Goal: Communication & Community: Answer question/provide support

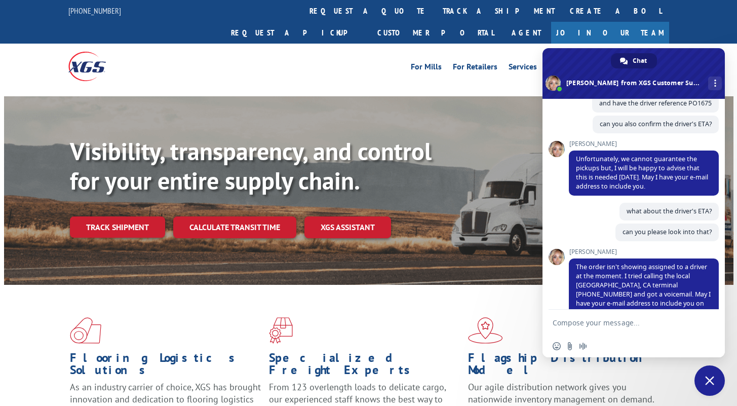
scroll to position [501, 0]
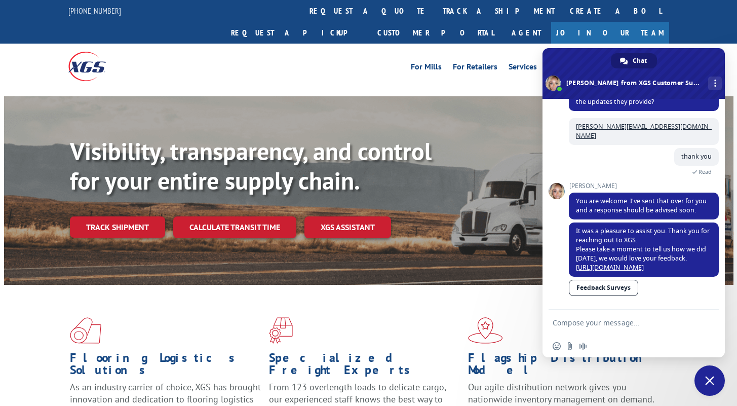
click at [615, 328] on form at bounding box center [622, 322] width 140 height 27
click at [615, 322] on textarea "Compose your message..." at bounding box center [622, 322] width 140 height 9
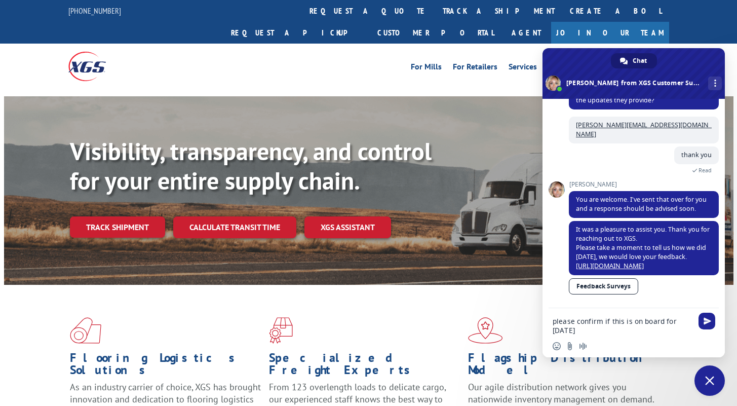
paste textarea "31571323"
type textarea "please confirm if this is on board for [DATE] 31571323"
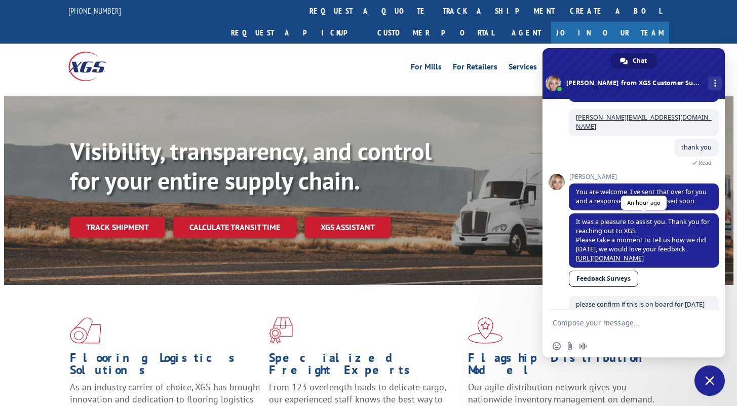
scroll to position [547, 0]
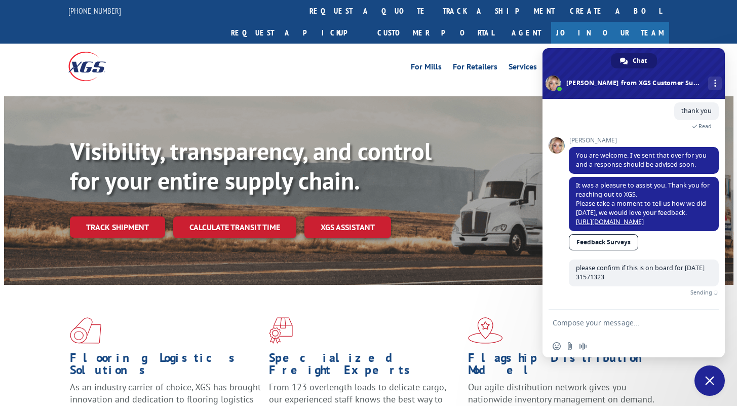
click at [678, 292] on span "Sending" at bounding box center [643, 292] width 149 height 12
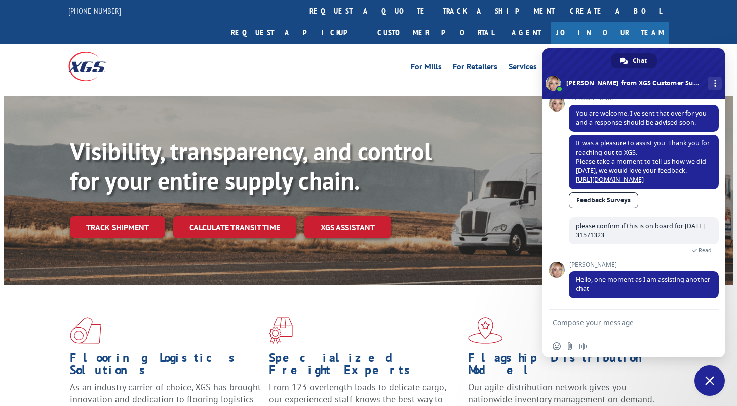
scroll to position [580, 0]
click at [646, 342] on div "Insert an emoji Send a file Audio message" at bounding box center [633, 346] width 182 height 22
click at [641, 348] on div "Insert an emoji Send a file Audio message" at bounding box center [633, 346] width 182 height 22
click at [635, 322] on textarea "Compose your message..." at bounding box center [622, 322] width 140 height 9
type textarea "thanks, take your time!"
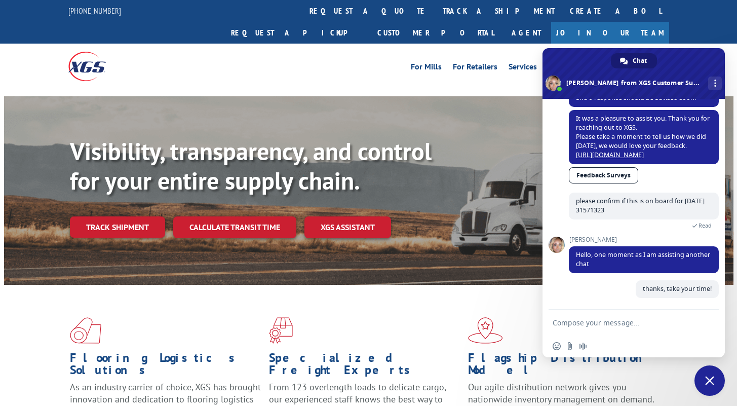
scroll to position [605, 0]
click at [642, 341] on div "Insert an emoji Send a file Audio message" at bounding box center [633, 346] width 182 height 22
click at [641, 347] on div "Insert an emoji Send a file Audio message" at bounding box center [633, 346] width 182 height 22
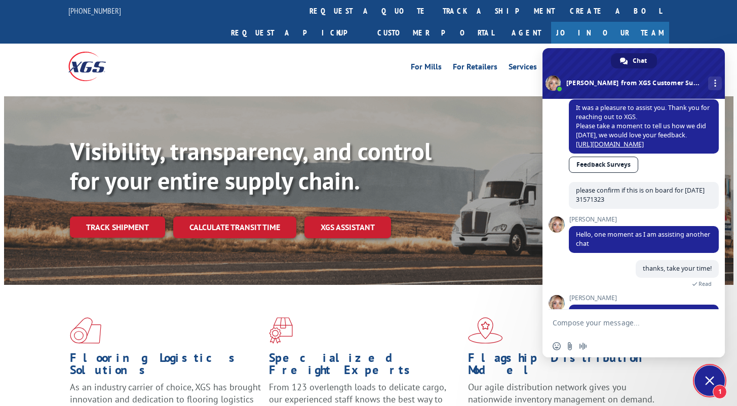
scroll to position [650, 0]
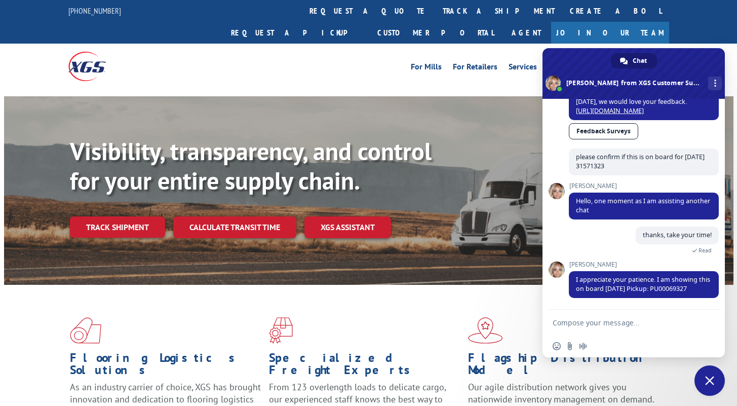
click at [643, 325] on textarea "Compose your message..." at bounding box center [622, 322] width 140 height 9
type textarea "thanks!"
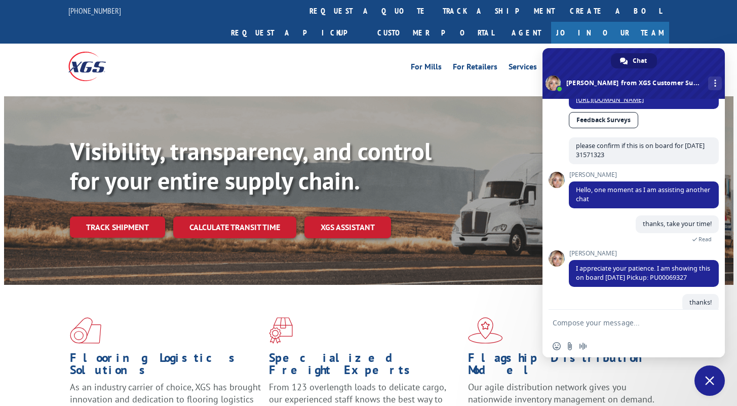
scroll to position [686, 0]
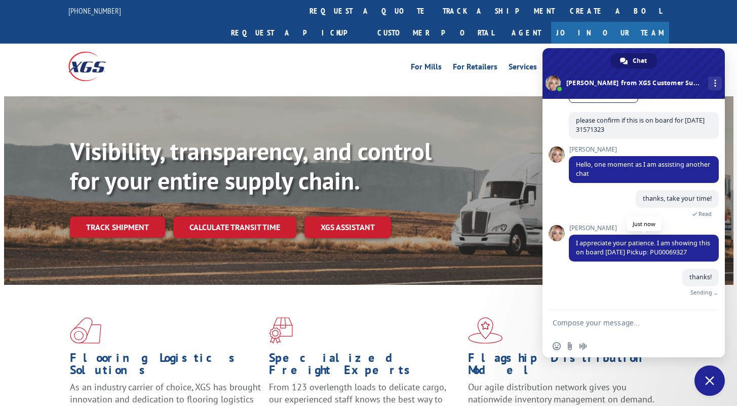
click at [661, 250] on span "I appreciate your patience. I am showing this on board [DATE] Pickup: PU00069327" at bounding box center [643, 247] width 134 height 18
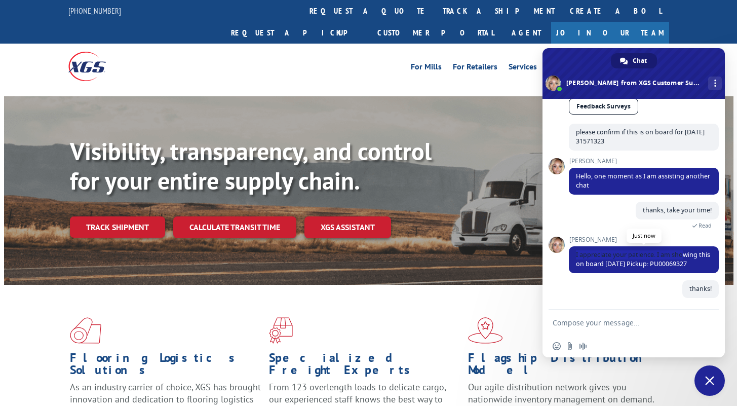
drag, startPoint x: 659, startPoint y: 248, endPoint x: 686, endPoint y: 259, distance: 29.3
click at [682, 252] on span "I appreciate your patience. I am showing this on board [DATE] Pickup: PU00069327" at bounding box center [644, 259] width 150 height 27
click at [699, 260] on span "I appreciate your patience. I am showing this on board [DATE] Pickup: PU00069327" at bounding box center [644, 259] width 150 height 27
copy span "PU00069327"
drag, startPoint x: 697, startPoint y: 262, endPoint x: 658, endPoint y: 263, distance: 39.0
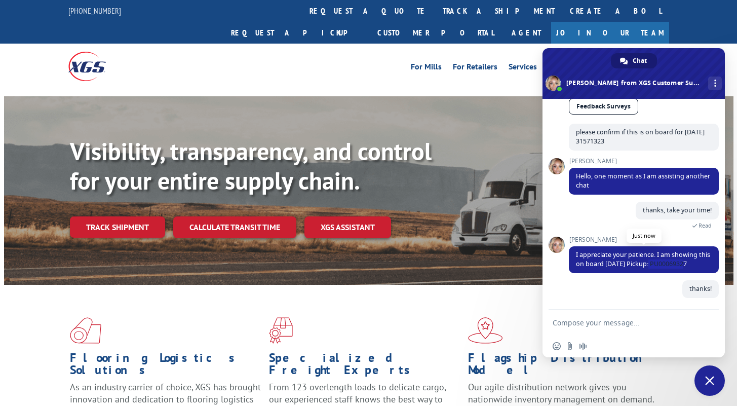
click at [658, 263] on span "I appreciate your patience. I am showing this on board [DATE] Pickup: PU00069327" at bounding box center [644, 259] width 150 height 27
